Goal: Task Accomplishment & Management: Use online tool/utility

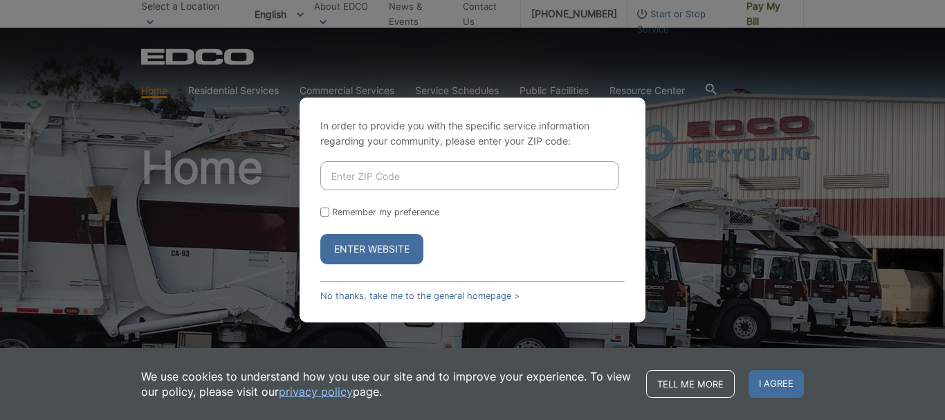
click at [366, 167] on input "Enter ZIP Code" at bounding box center [469, 175] width 299 height 29
type input "91945"
click at [368, 249] on button "Enter Website" at bounding box center [371, 249] width 103 height 30
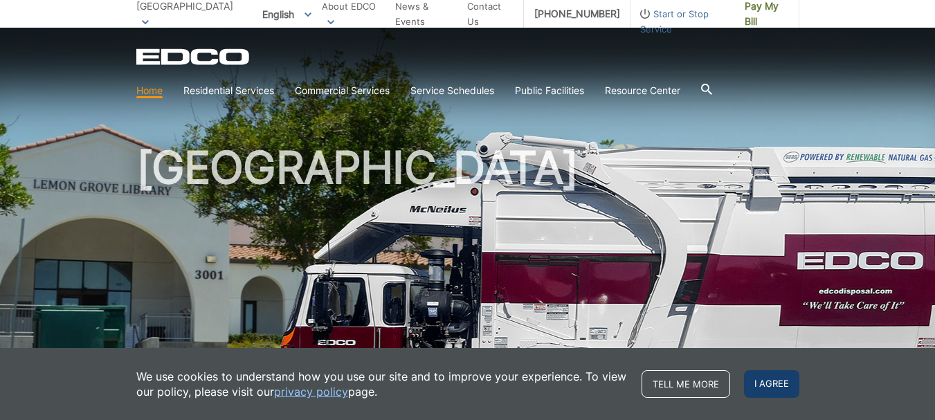
click at [768, 383] on span "I agree" at bounding box center [771, 384] width 55 height 28
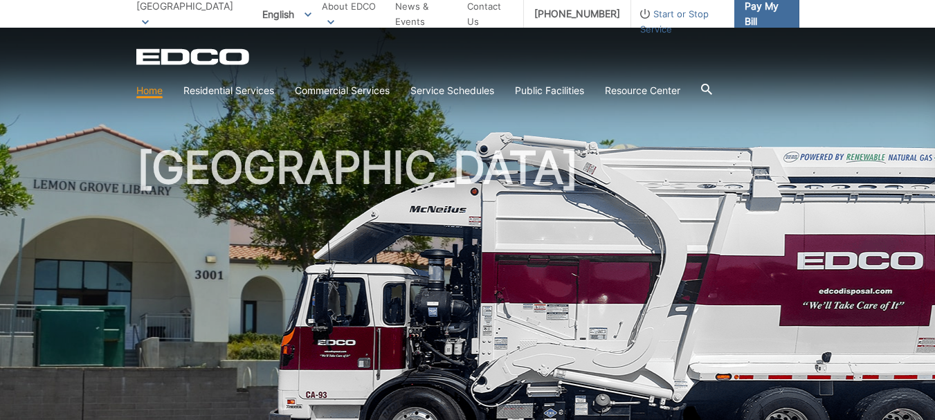
click at [773, 15] on span "Pay My Bill" at bounding box center [766, 14] width 44 height 30
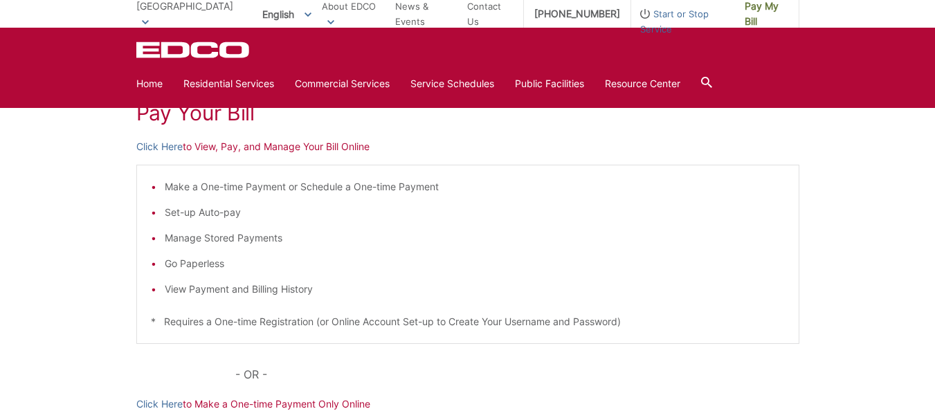
scroll to position [221, 0]
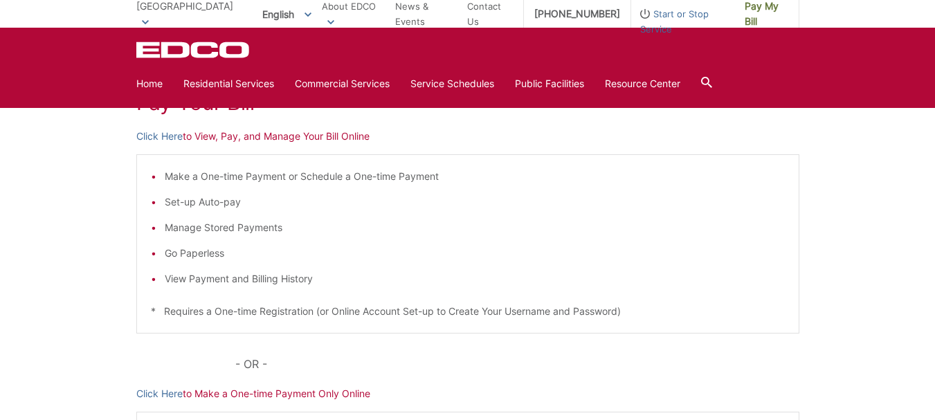
click at [107, 202] on div "Pay Your [PERSON_NAME] Here to View, Pay, and Manage Your Bill Online Make a On…" at bounding box center [467, 300] width 935 height 558
click at [169, 395] on link "Click Here" at bounding box center [159, 393] width 46 height 15
